Goal: Transaction & Acquisition: Book appointment/travel/reservation

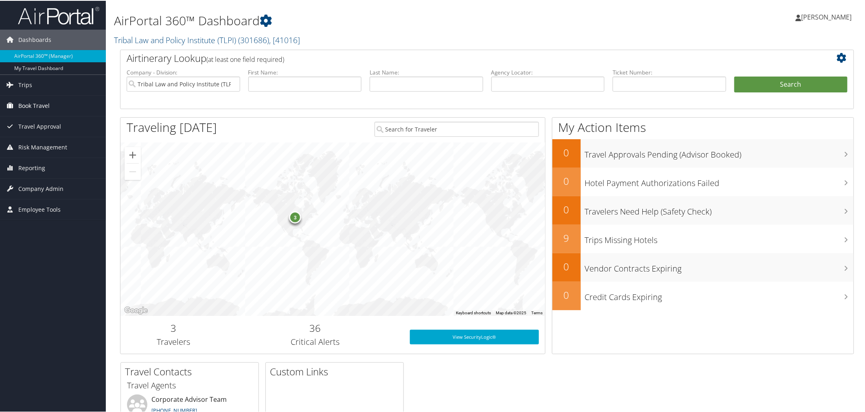
click at [27, 102] on span "Book Travel" at bounding box center [33, 105] width 31 height 20
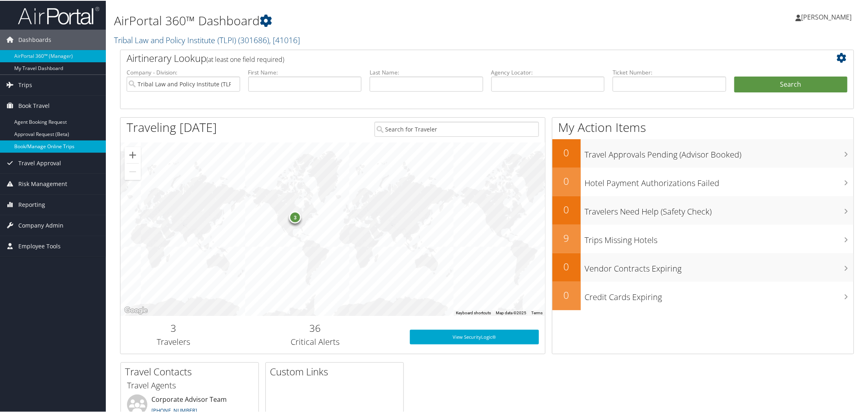
click at [37, 142] on link "Book/Manage Online Trips" at bounding box center [53, 146] width 106 height 12
